Goal: Information Seeking & Learning: Learn about a topic

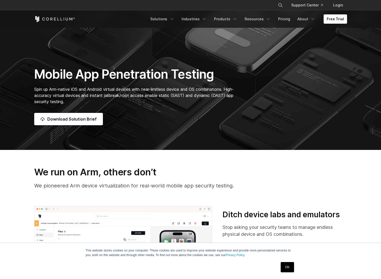
scroll to position [112, 0]
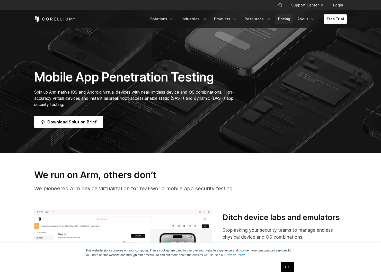
click at [288, 22] on link "Pricing" at bounding box center [284, 18] width 18 height 9
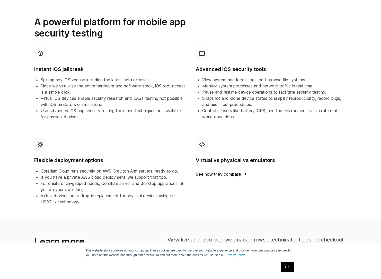
scroll to position [174, 0]
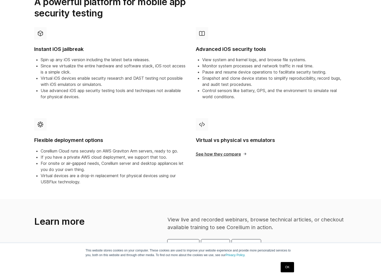
click at [178, 86] on li "Virtual iOS devices enable security research and DAST testing not possible with…" at bounding box center [113, 81] width 145 height 12
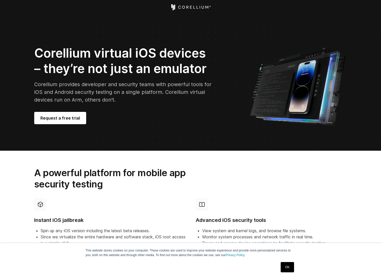
scroll to position [0, 0]
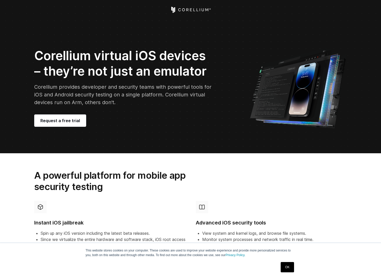
click at [69, 57] on h2 "Corellium virtual iOS devices – they’re not just an emulator" at bounding box center [123, 63] width 179 height 31
copy h2 "Corellium"
